Goal: Information Seeking & Learning: Learn about a topic

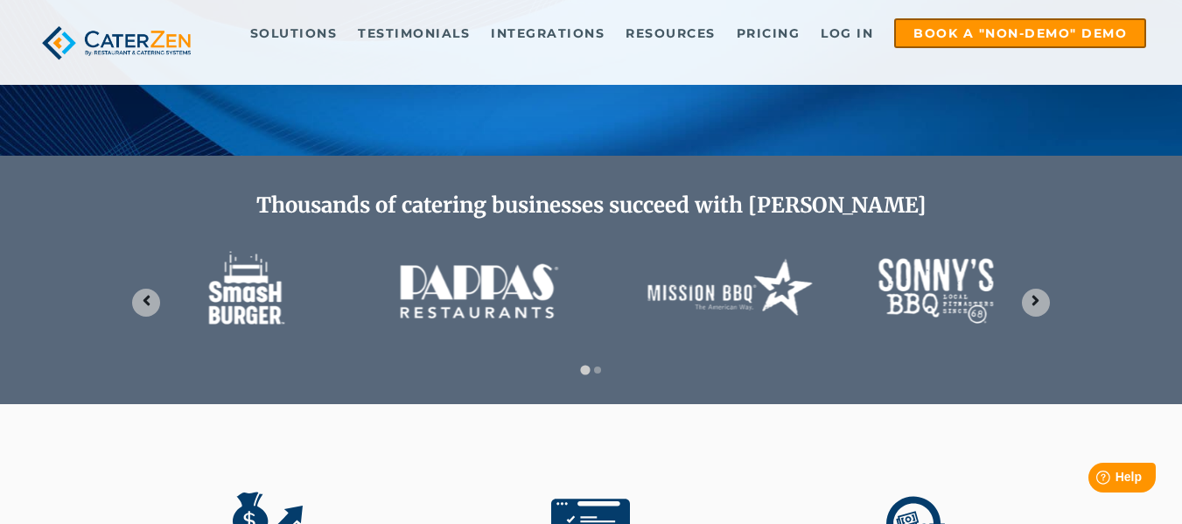
scroll to position [700, 0]
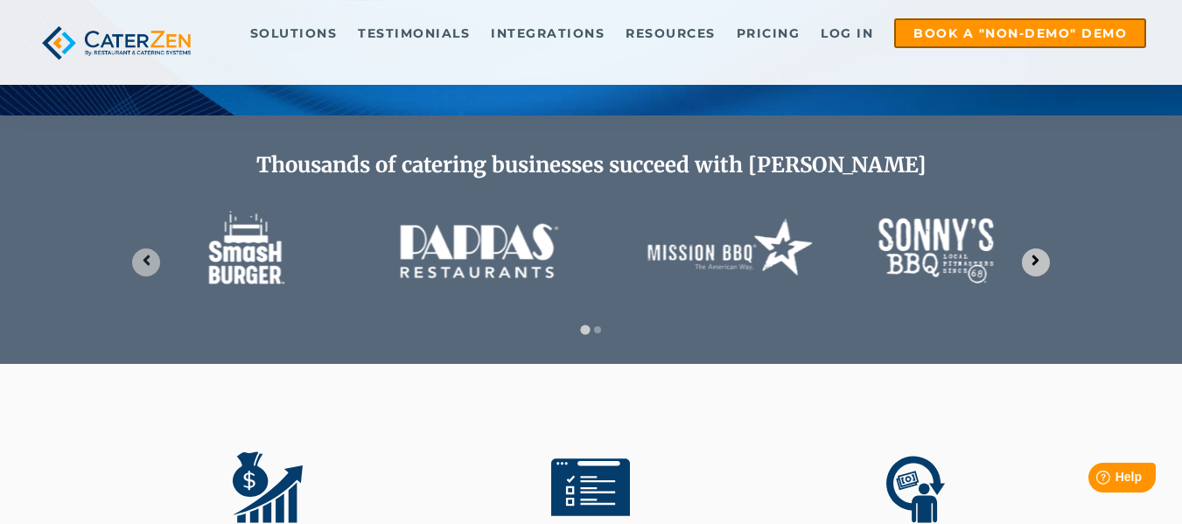
click at [1044, 277] on button "Next slide" at bounding box center [1036, 263] width 28 height 28
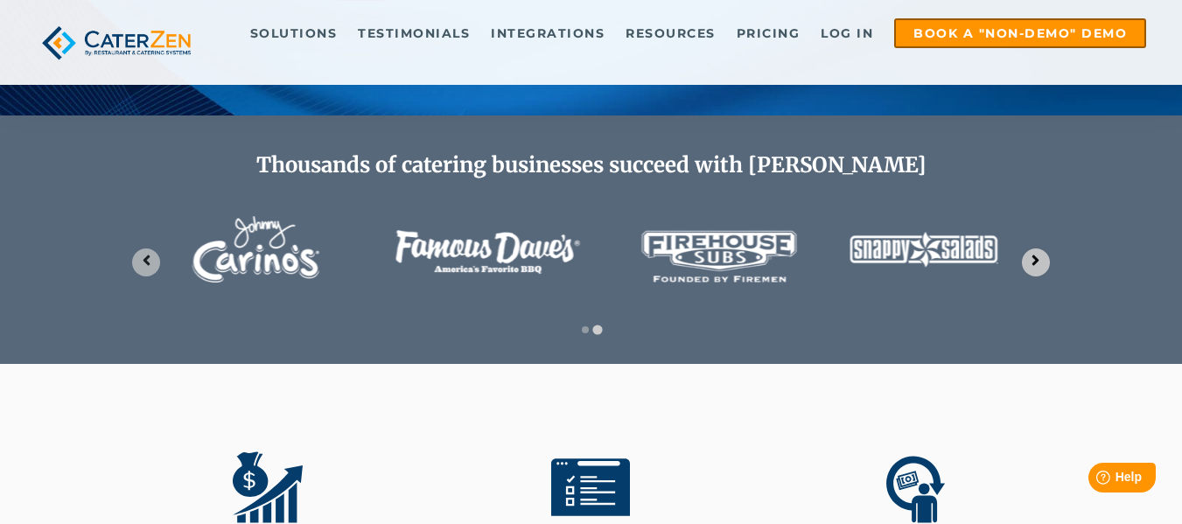
click at [1044, 269] on icon "Go to first slide" at bounding box center [1035, 260] width 17 height 17
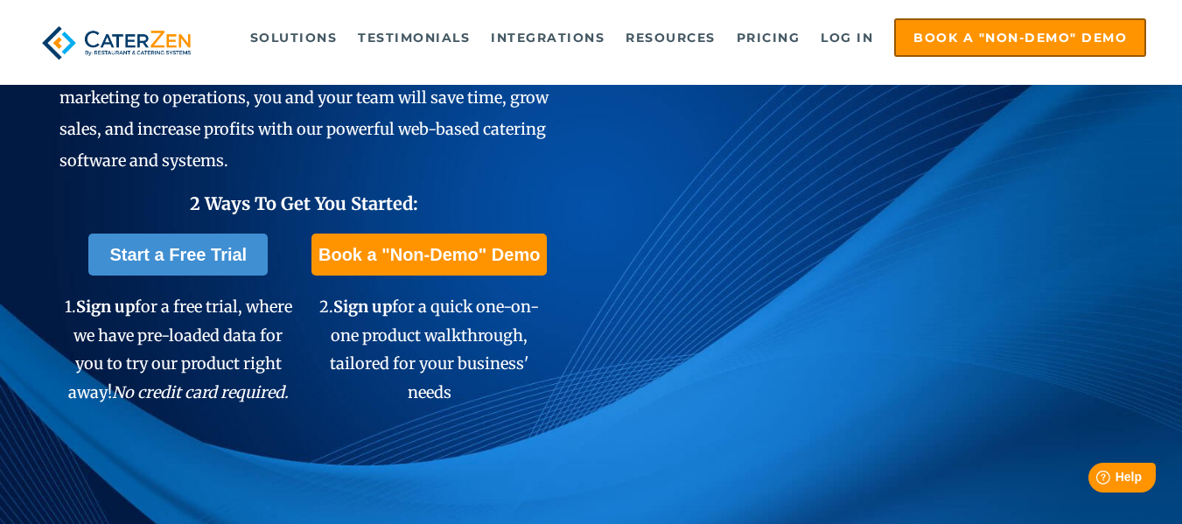
scroll to position [0, 0]
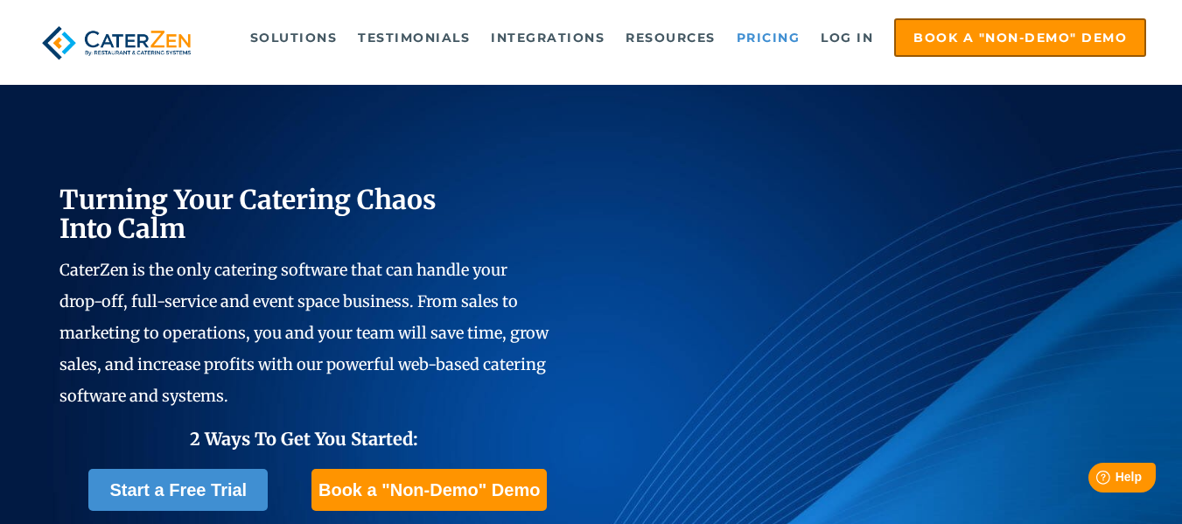
click at [761, 32] on link "Pricing" at bounding box center [768, 37] width 81 height 35
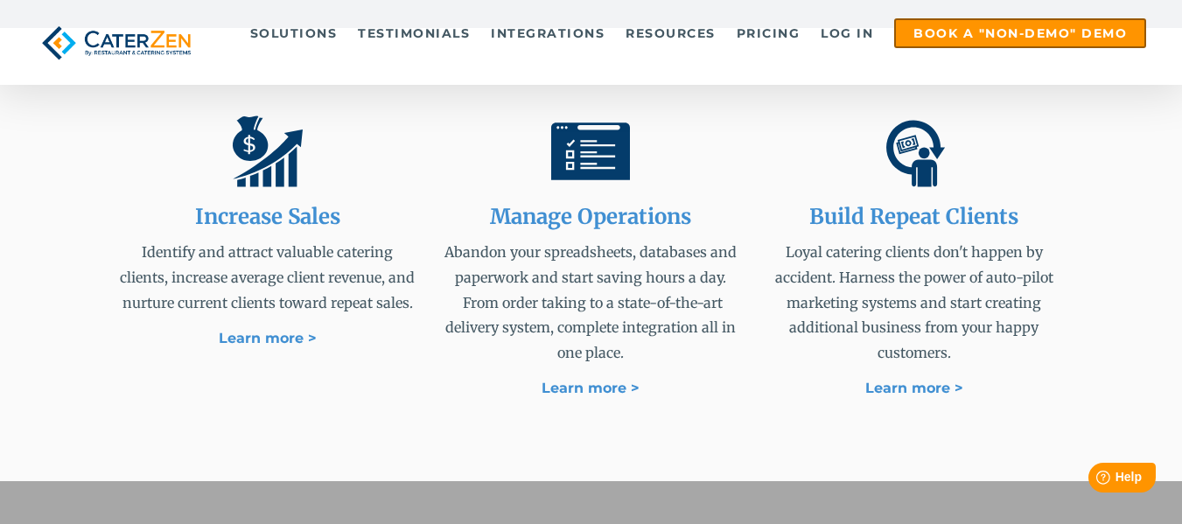
scroll to position [1050, 0]
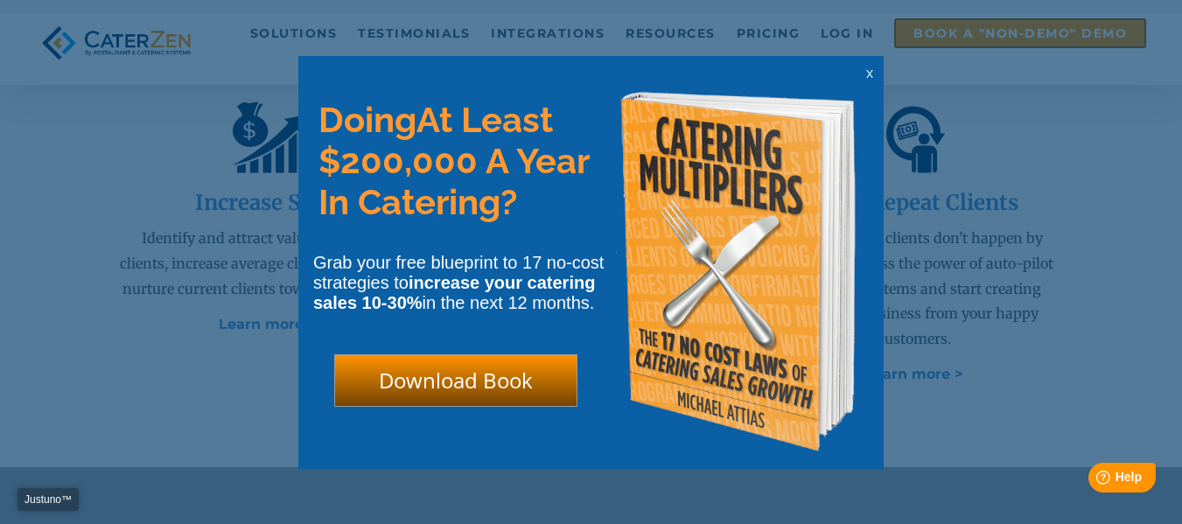
click at [870, 77] on span "x" at bounding box center [869, 73] width 7 height 17
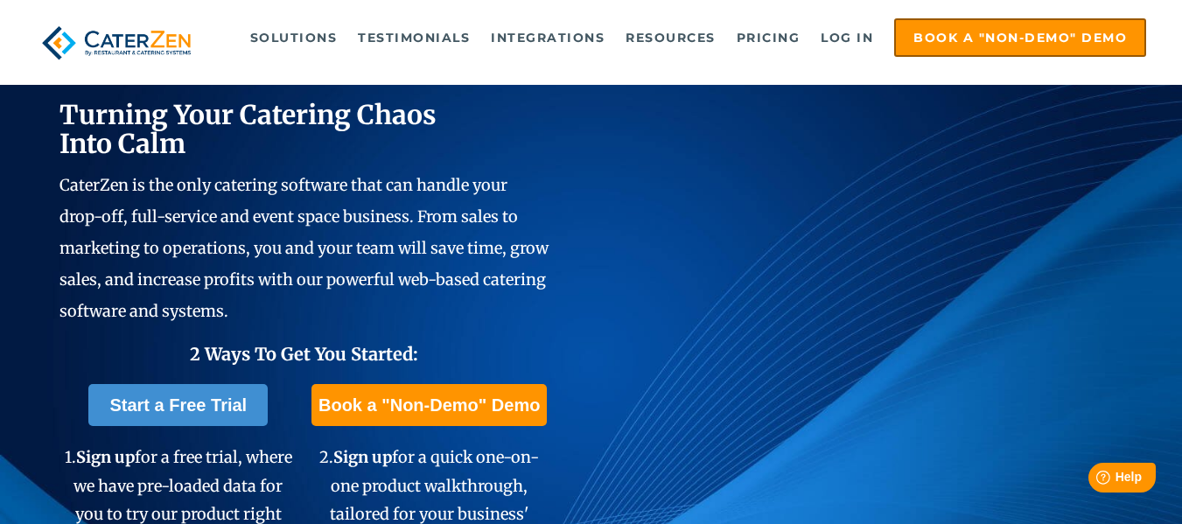
scroll to position [0, 0]
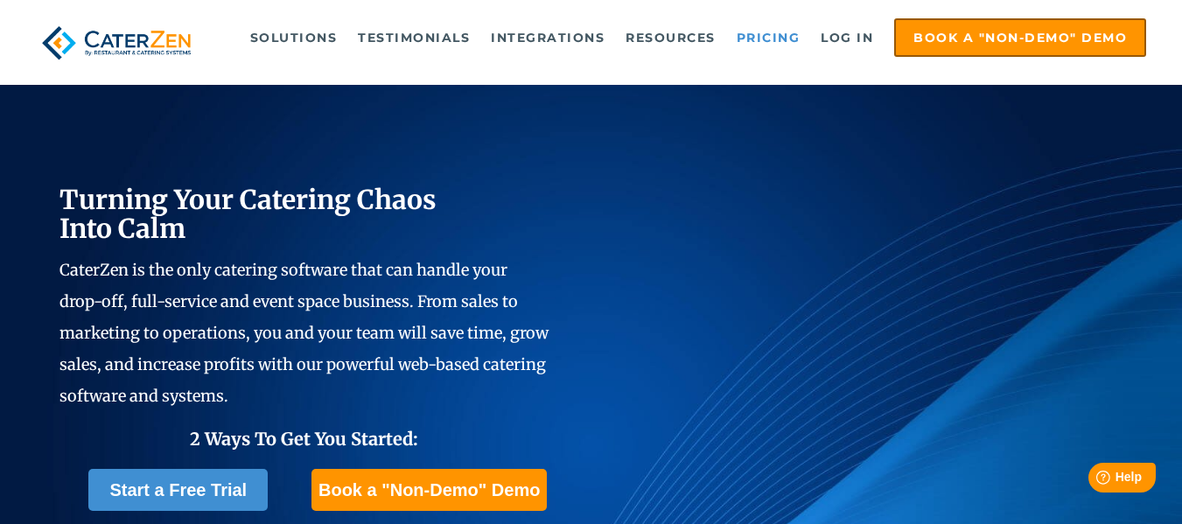
click at [781, 32] on link "Pricing" at bounding box center [768, 37] width 81 height 35
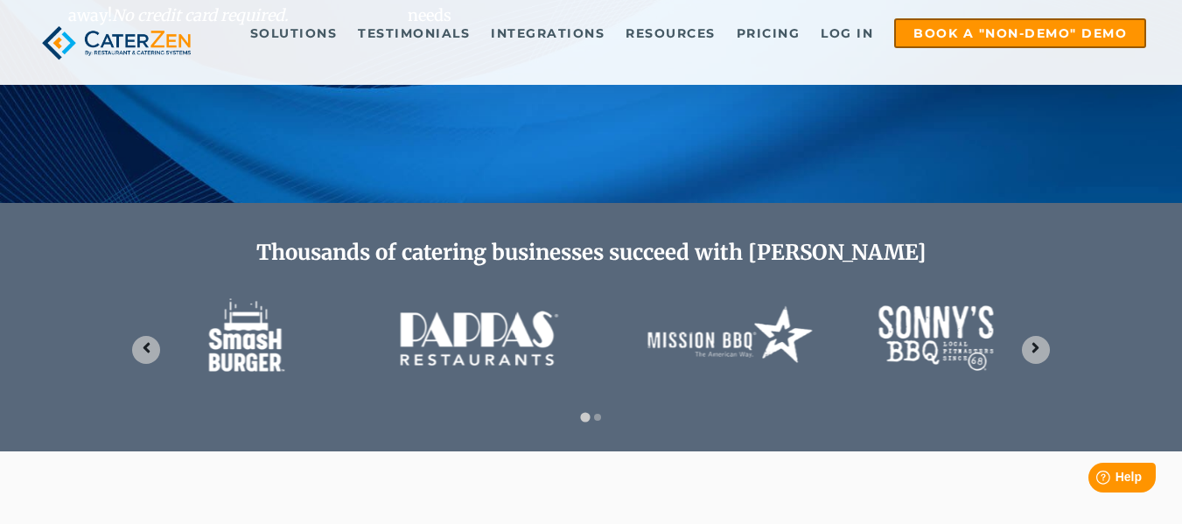
scroll to position [700, 0]
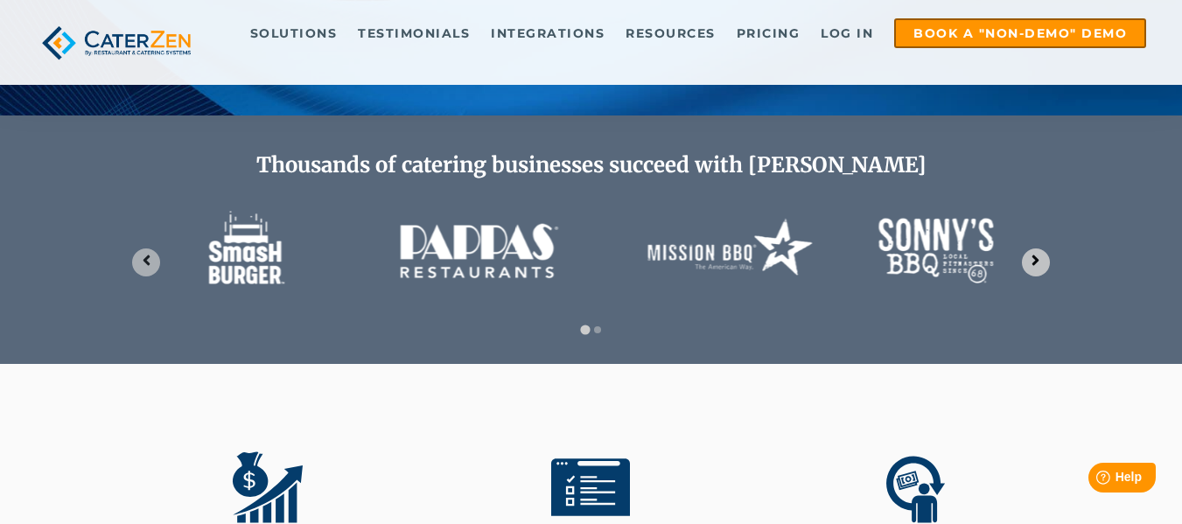
click at [1041, 269] on icon "Next slide" at bounding box center [1035, 260] width 17 height 17
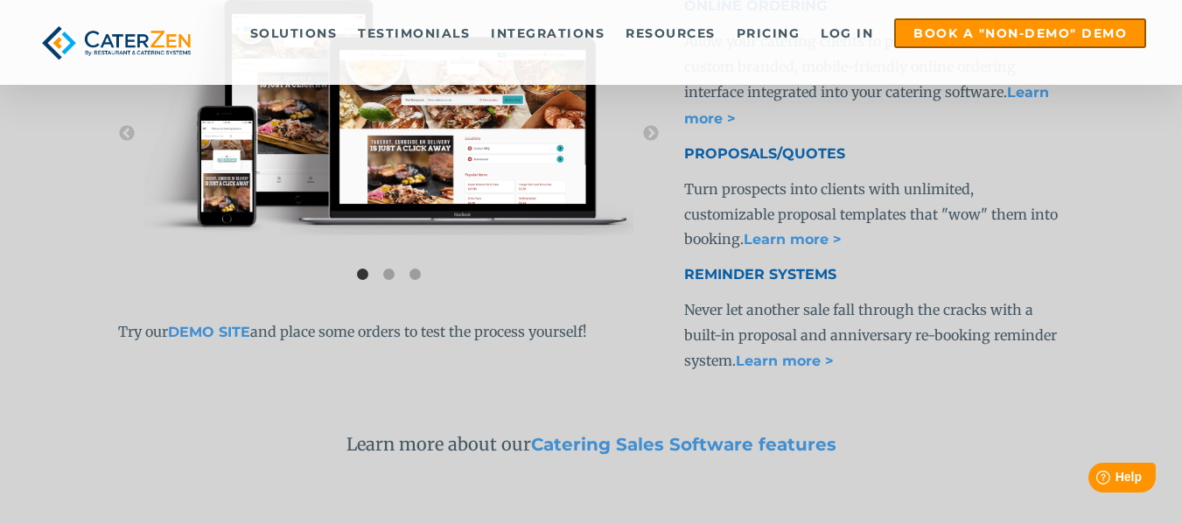
scroll to position [3763, 0]
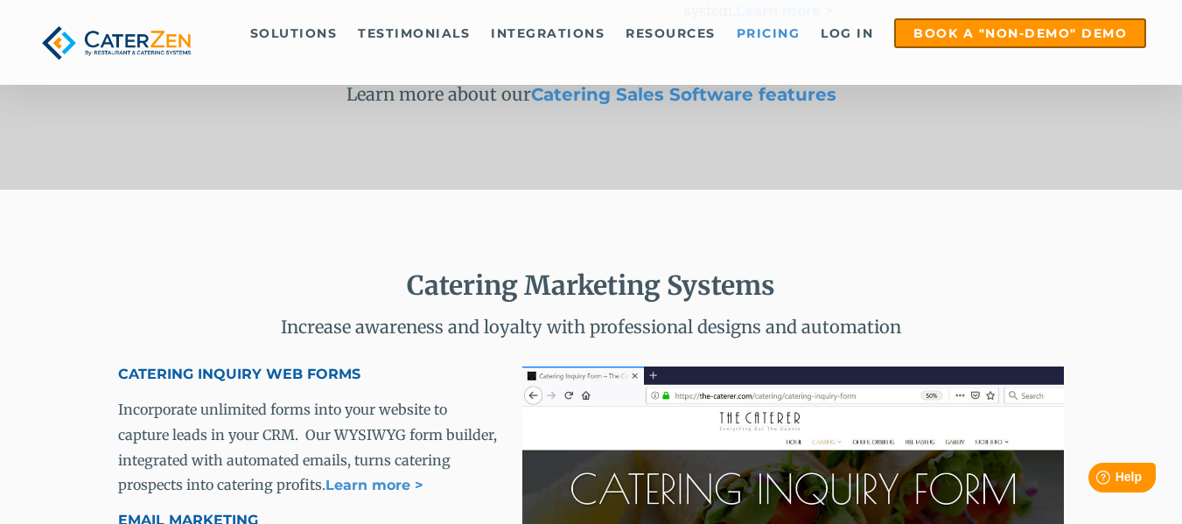
click at [774, 25] on link "Pricing" at bounding box center [768, 33] width 81 height 26
